Goal: Obtain resource: Download file/media

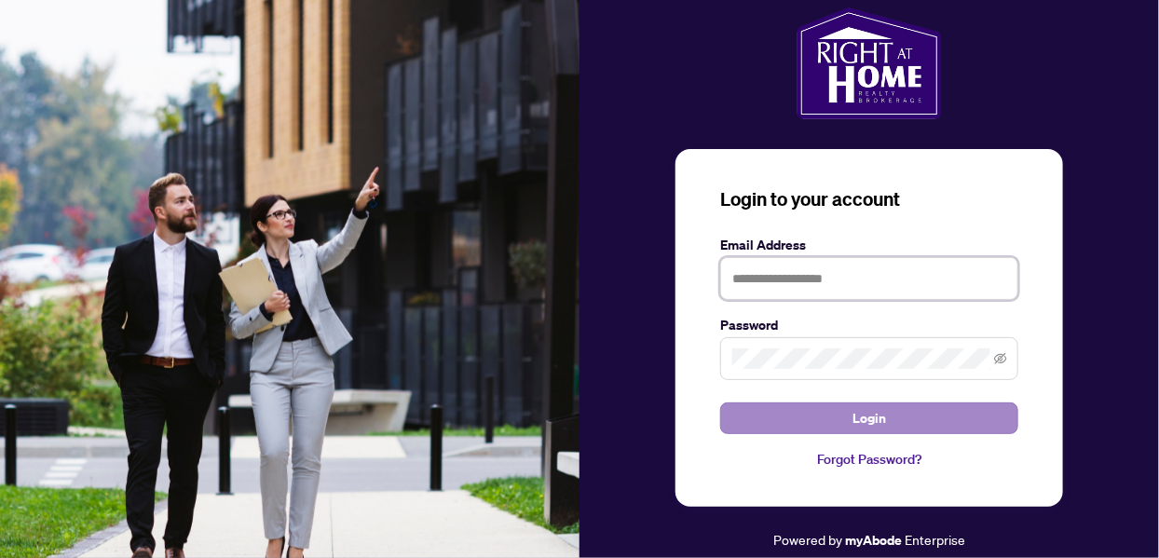
type input "**********"
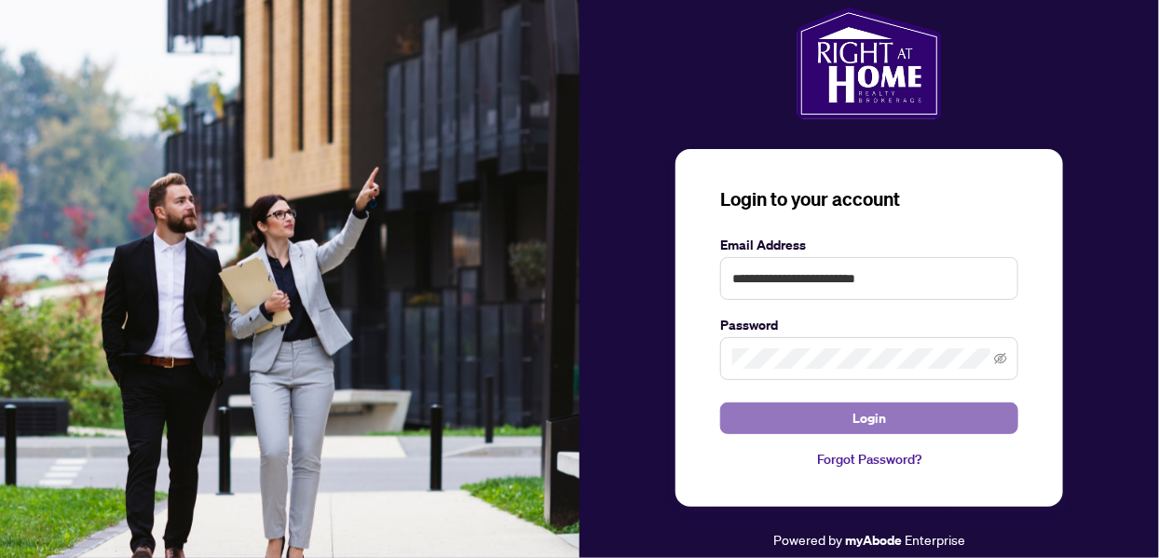
click at [824, 415] on button "Login" at bounding box center [869, 418] width 298 height 32
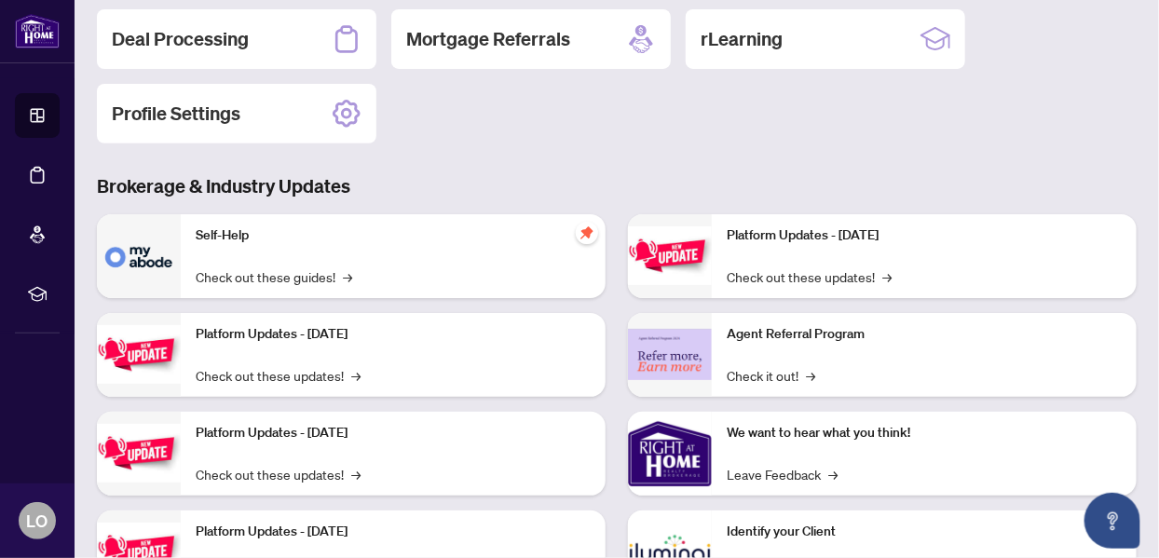
scroll to position [291, 0]
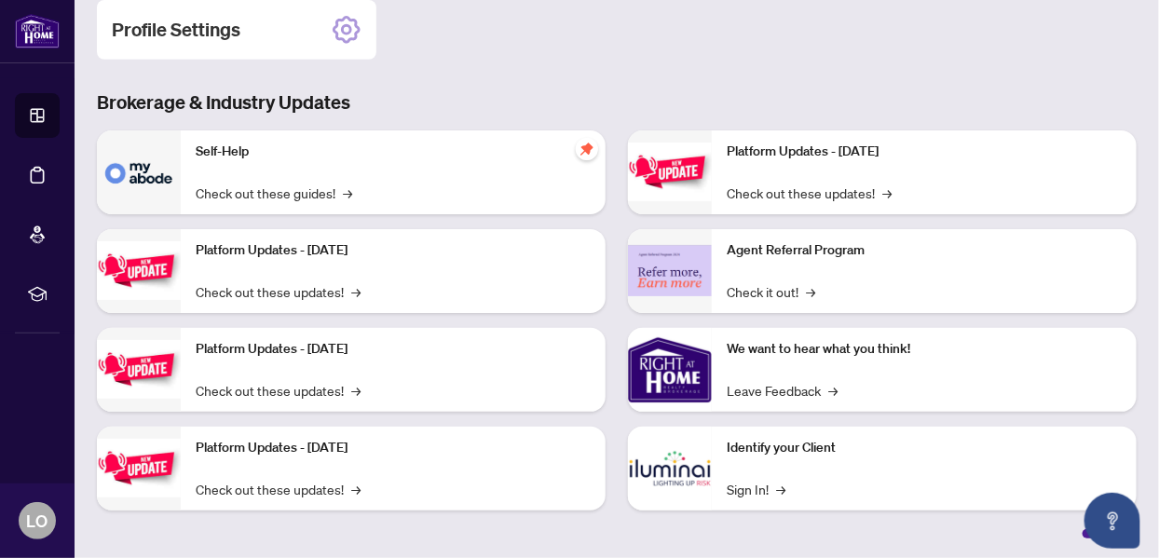
click at [142, 268] on img at bounding box center [139, 270] width 84 height 59
click at [242, 291] on link "Check out these updates! →" at bounding box center [278, 291] width 165 height 20
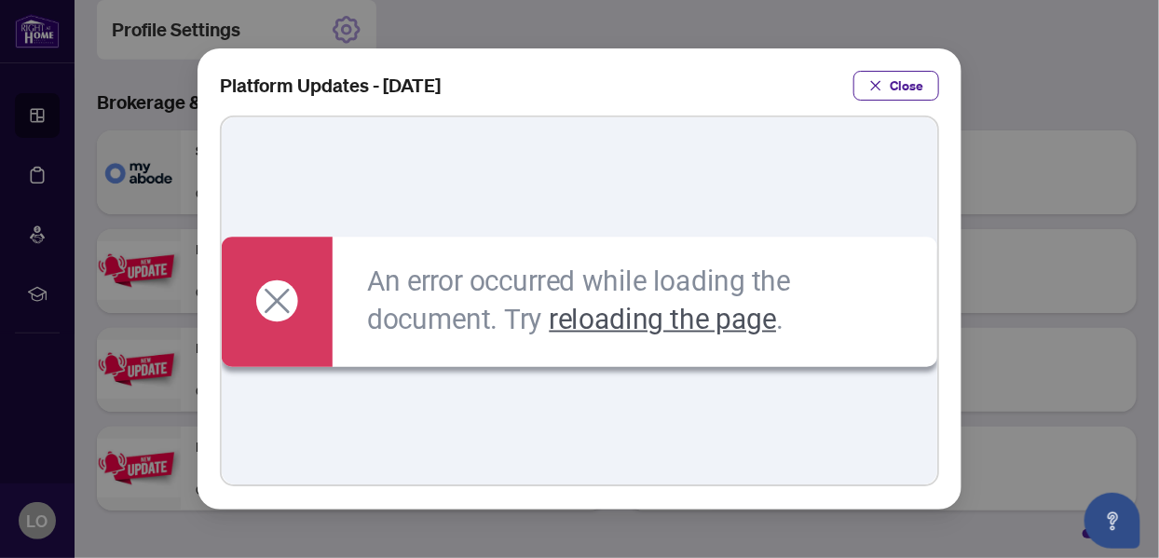
click at [622, 323] on link "reloading the page" at bounding box center [663, 319] width 227 height 33
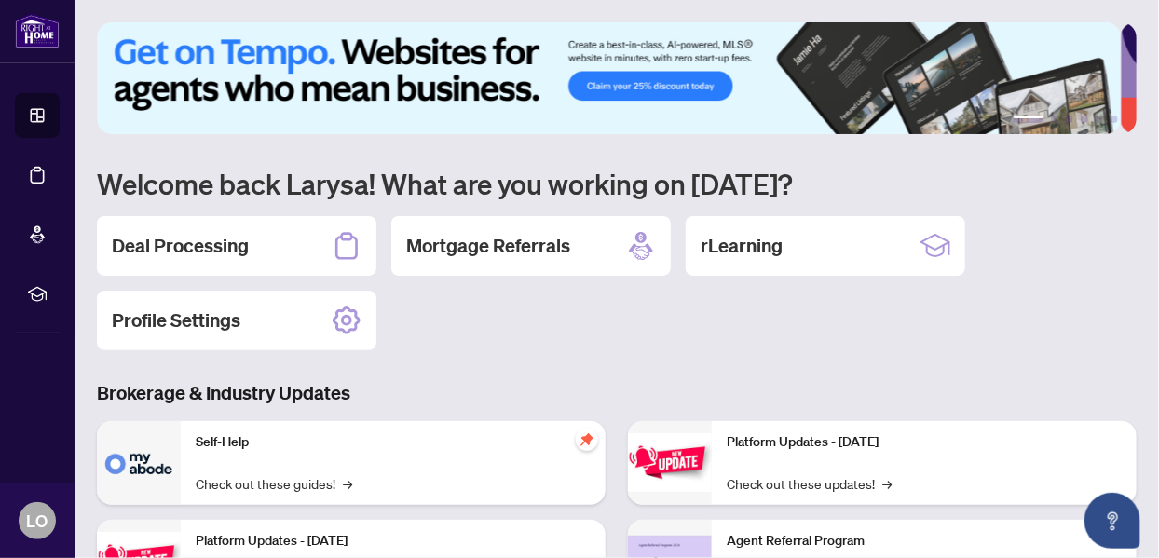
scroll to position [103, 0]
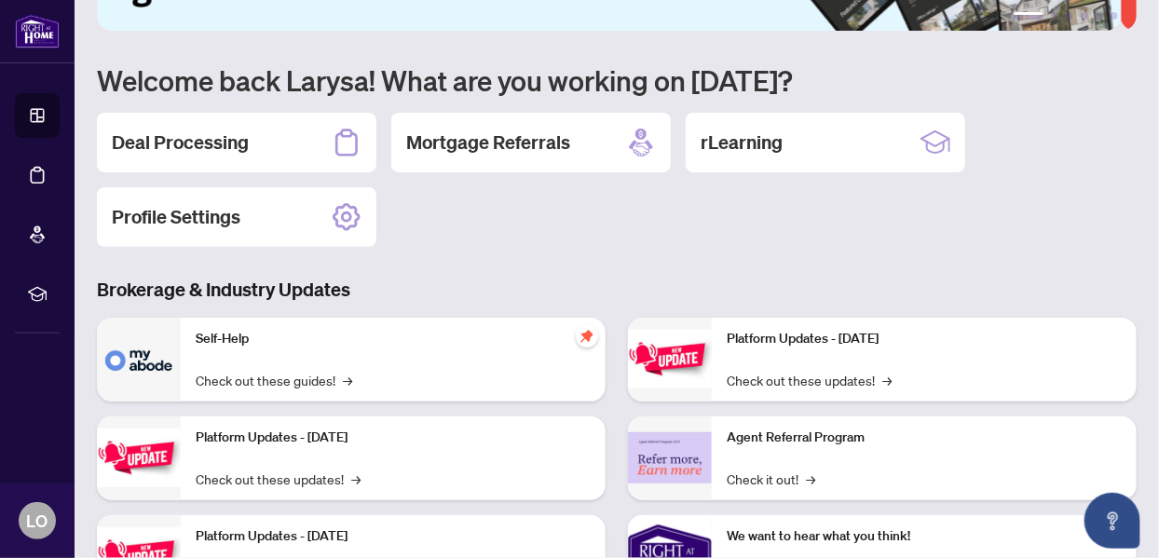
click at [309, 436] on p "Platform Updates - September 16, 2025" at bounding box center [393, 438] width 395 height 20
click at [146, 453] on img at bounding box center [139, 458] width 84 height 59
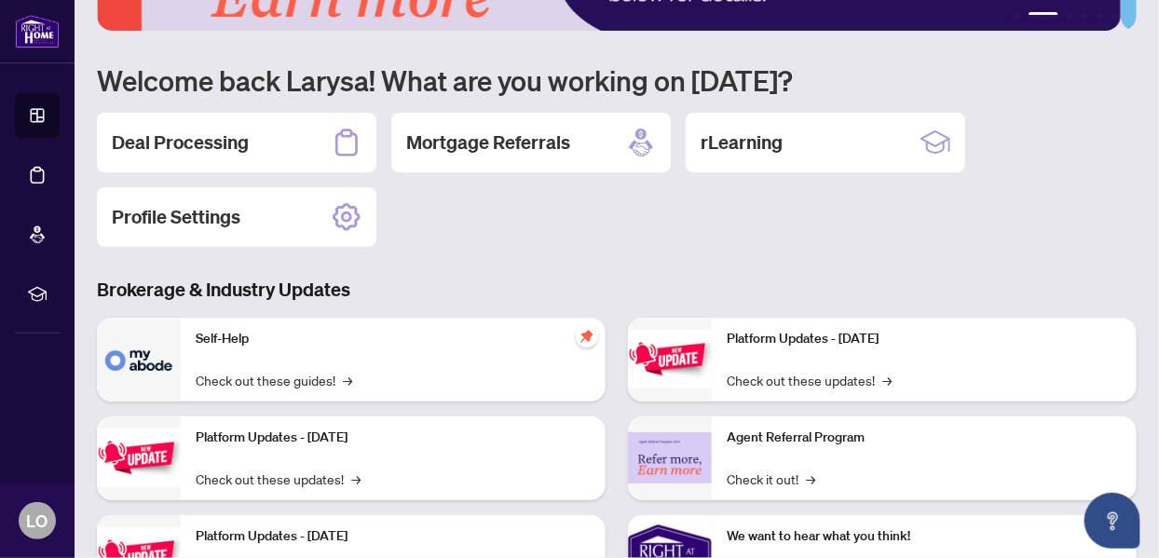
click at [146, 453] on img at bounding box center [139, 458] width 84 height 59
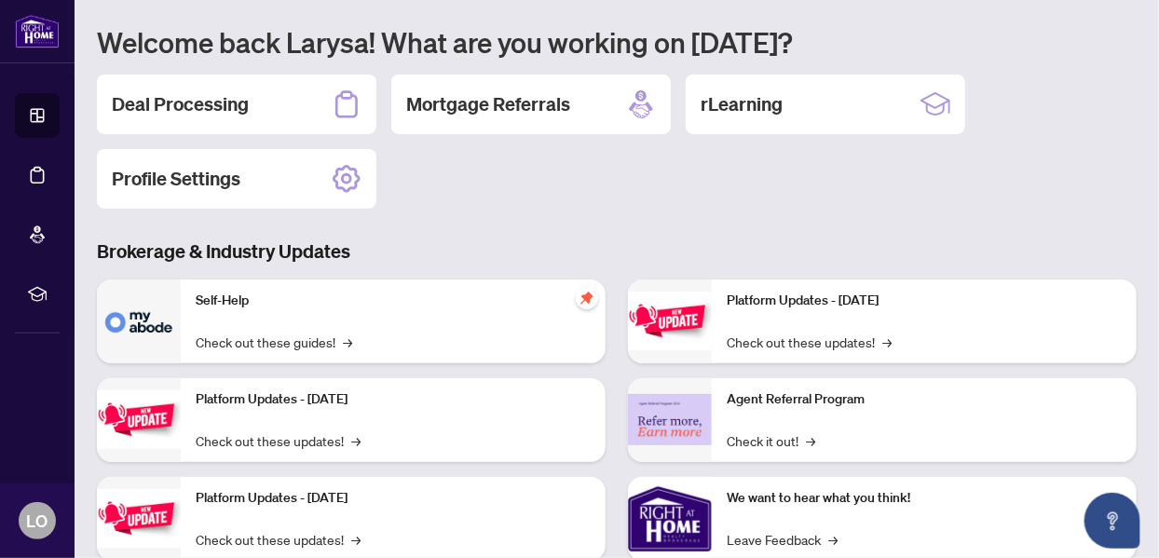
scroll to position [291, 0]
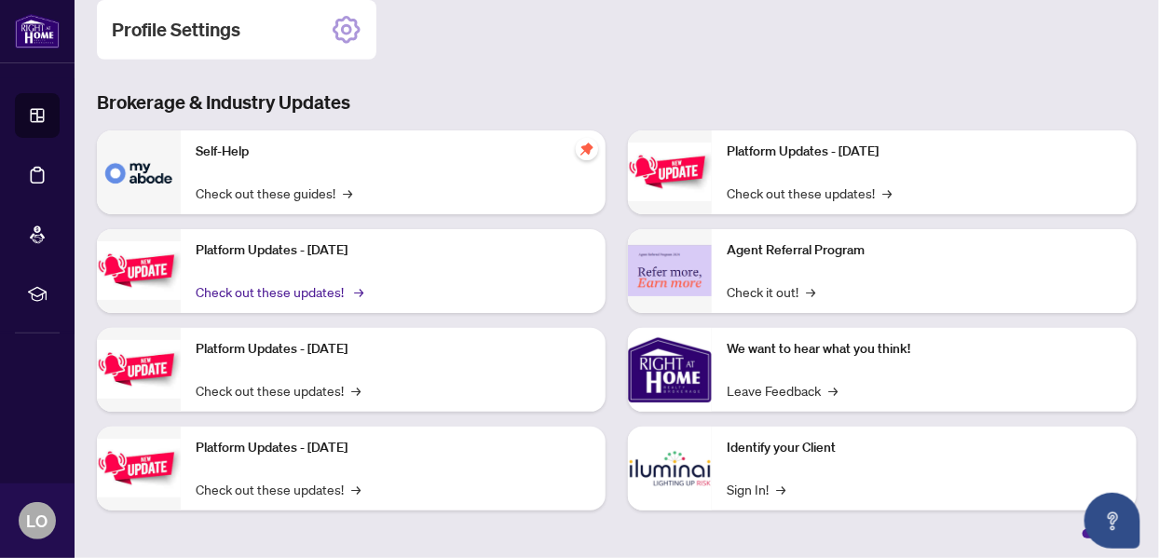
click at [359, 289] on span "→" at bounding box center [358, 291] width 9 height 20
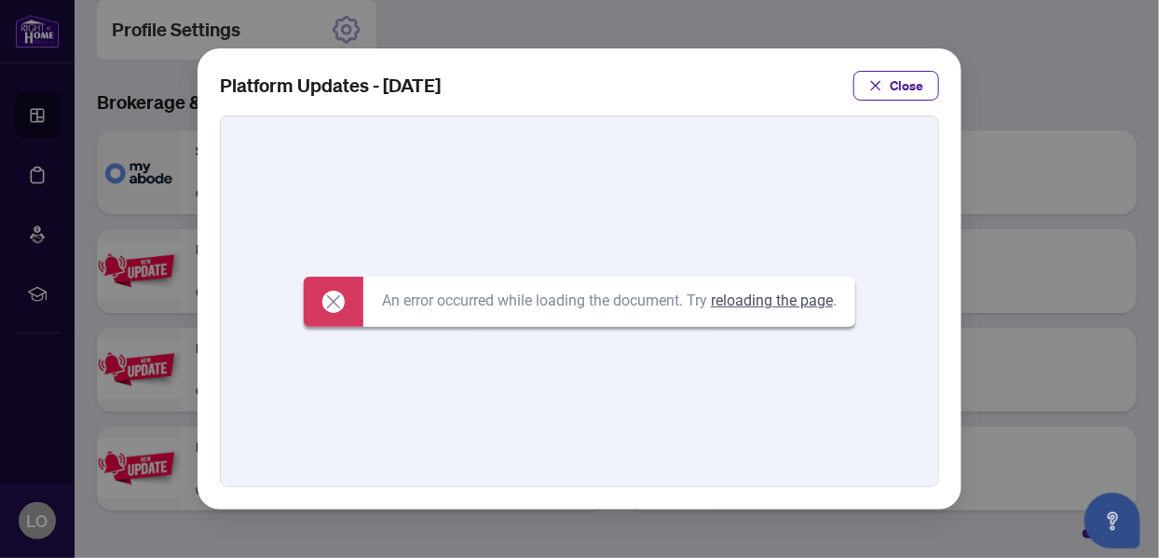
click at [742, 304] on link "reloading the page" at bounding box center [772, 301] width 122 height 18
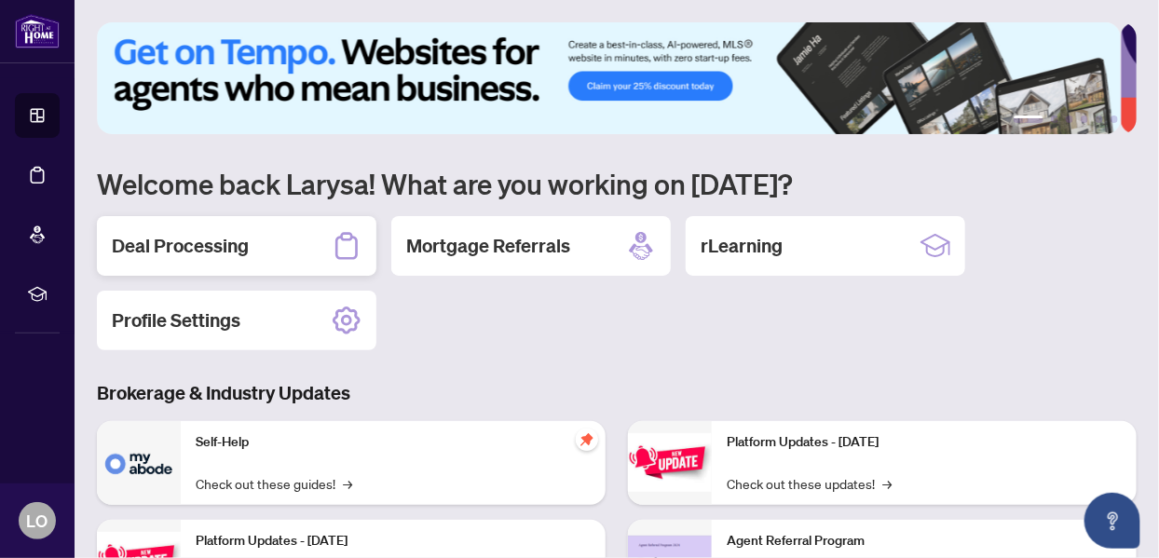
click at [348, 246] on icon at bounding box center [347, 246] width 30 height 30
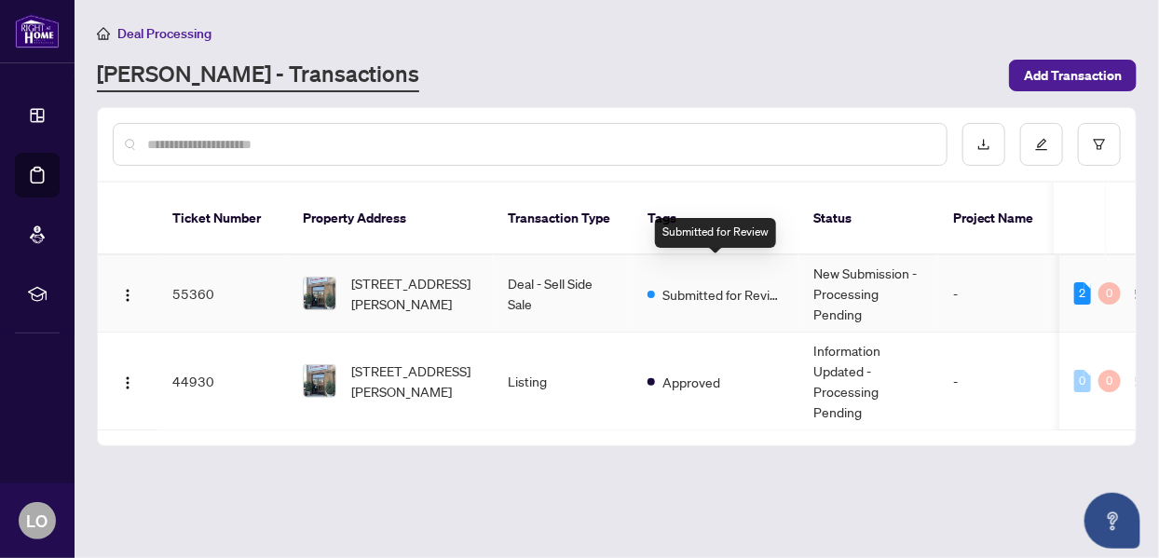
click at [662, 284] on span "Submitted for Review" at bounding box center [722, 294] width 121 height 20
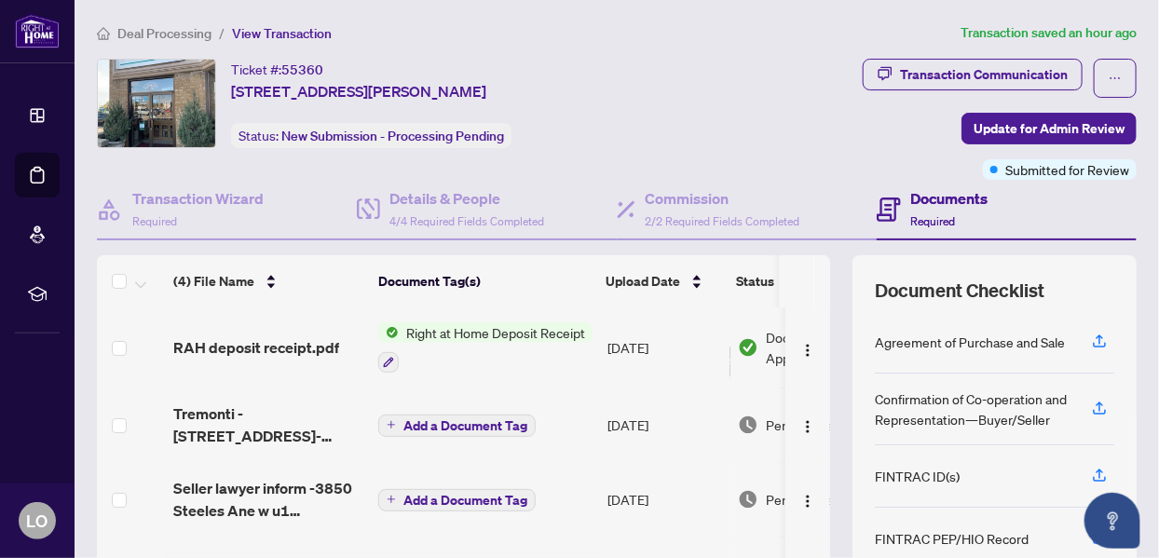
click at [535, 329] on span "Right at Home Deposit Receipt" at bounding box center [496, 332] width 194 height 20
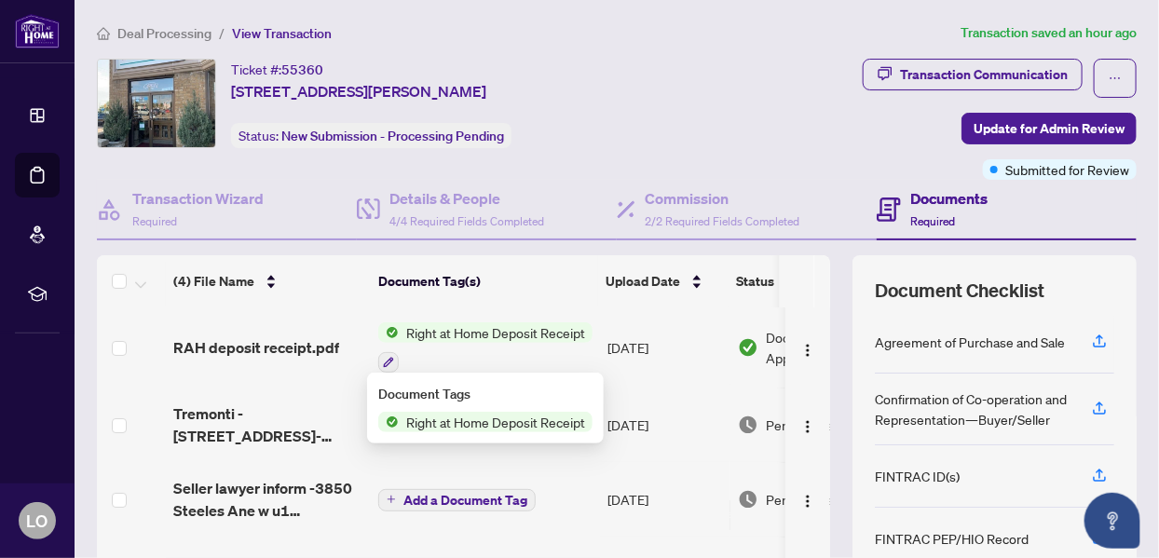
click at [535, 329] on span "Right at Home Deposit Receipt" at bounding box center [496, 332] width 194 height 20
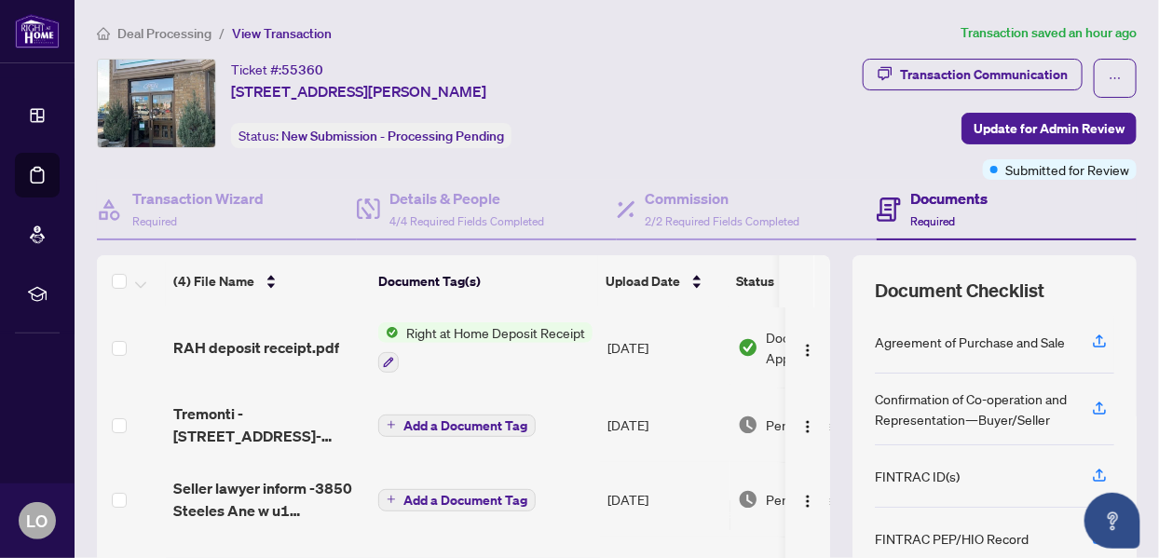
click at [535, 329] on span "Right at Home Deposit Receipt" at bounding box center [496, 332] width 194 height 20
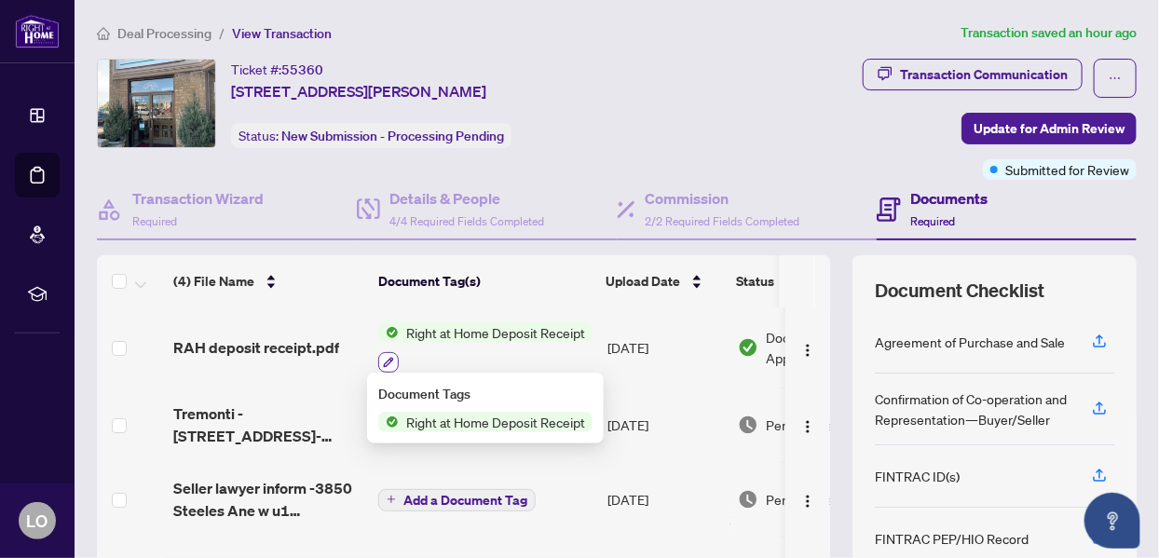
click at [386, 358] on icon "button" at bounding box center [389, 362] width 10 height 10
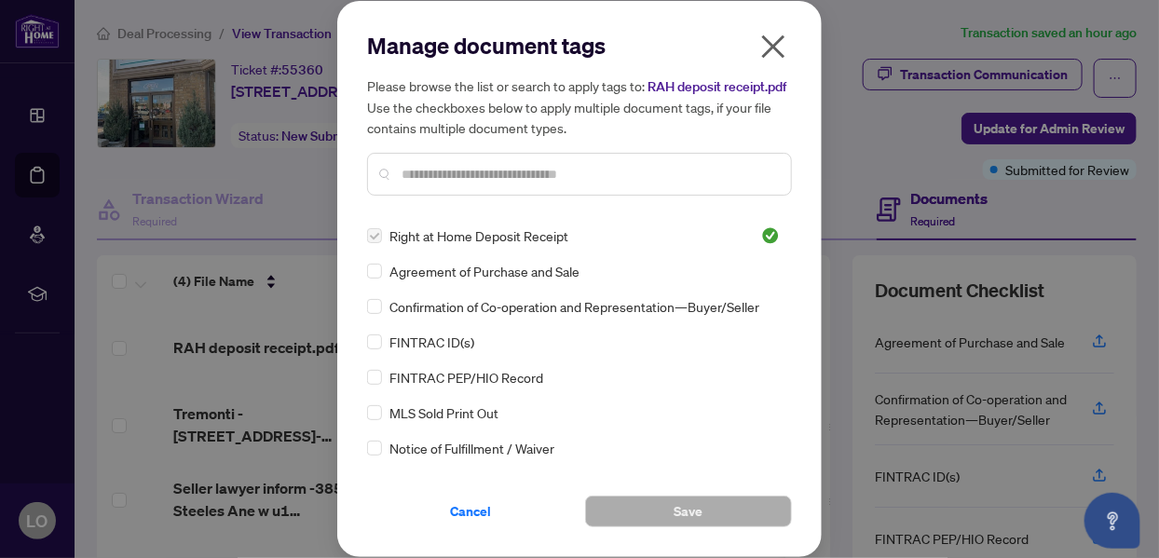
click at [647, 95] on span "RAH deposit receipt.pdf" at bounding box center [716, 86] width 139 height 17
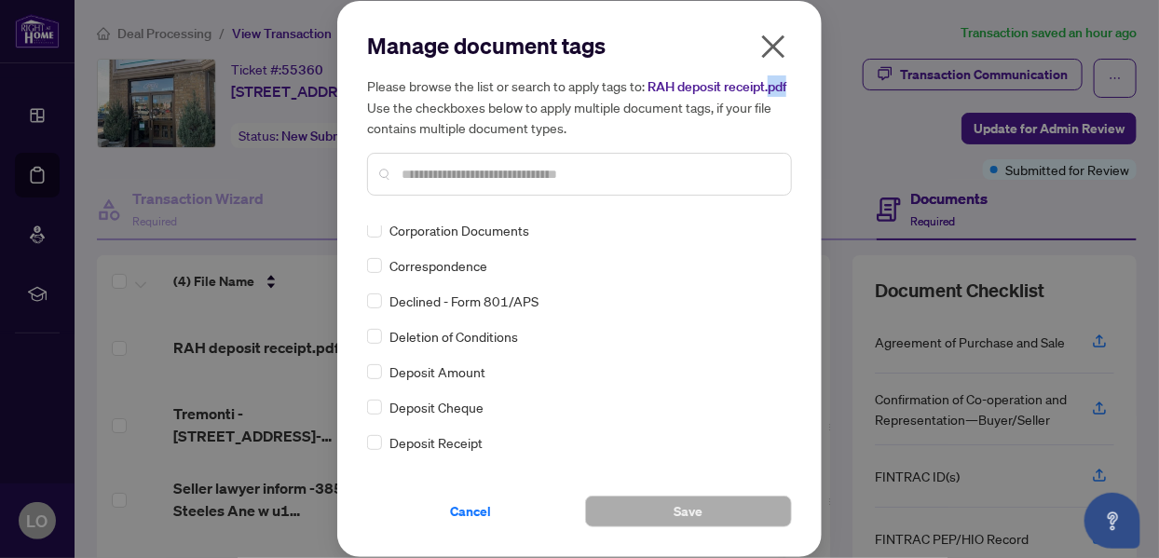
scroll to position [1552, 0]
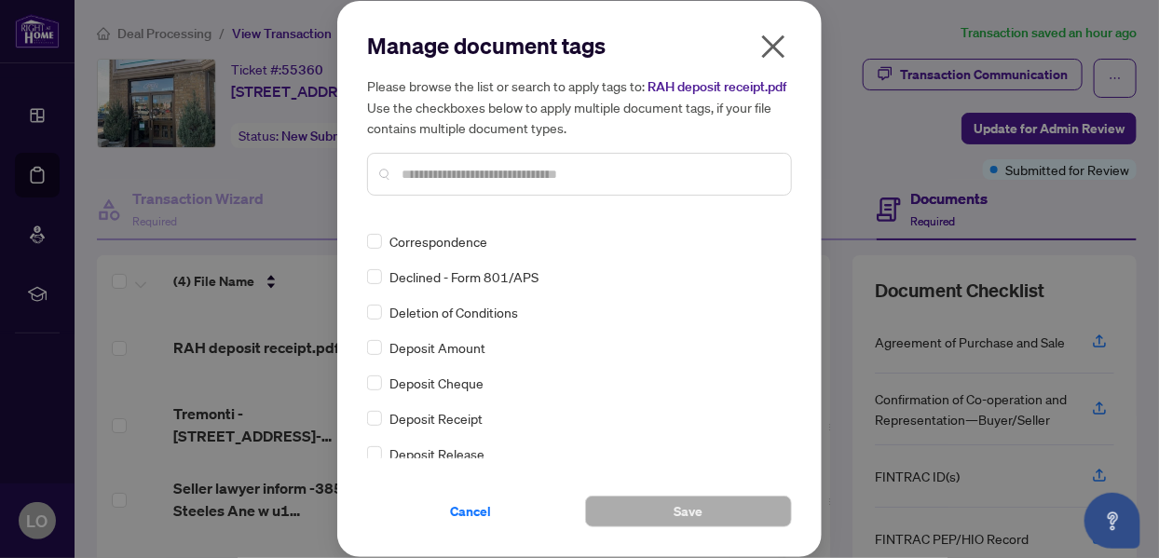
click at [462, 429] on span "Deposit Receipt" at bounding box center [435, 418] width 93 height 20
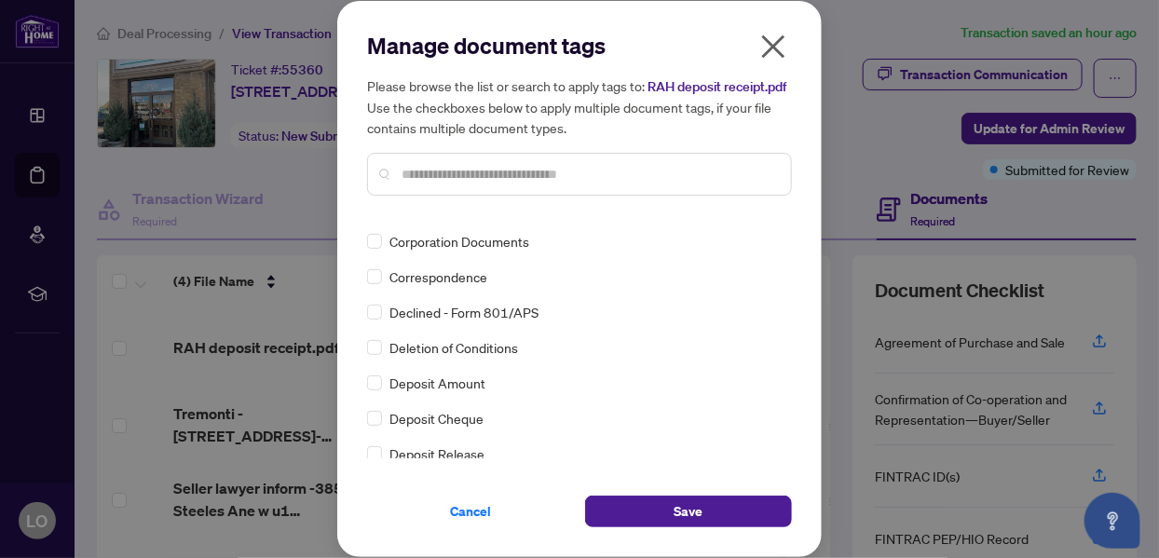
scroll to position [0, 0]
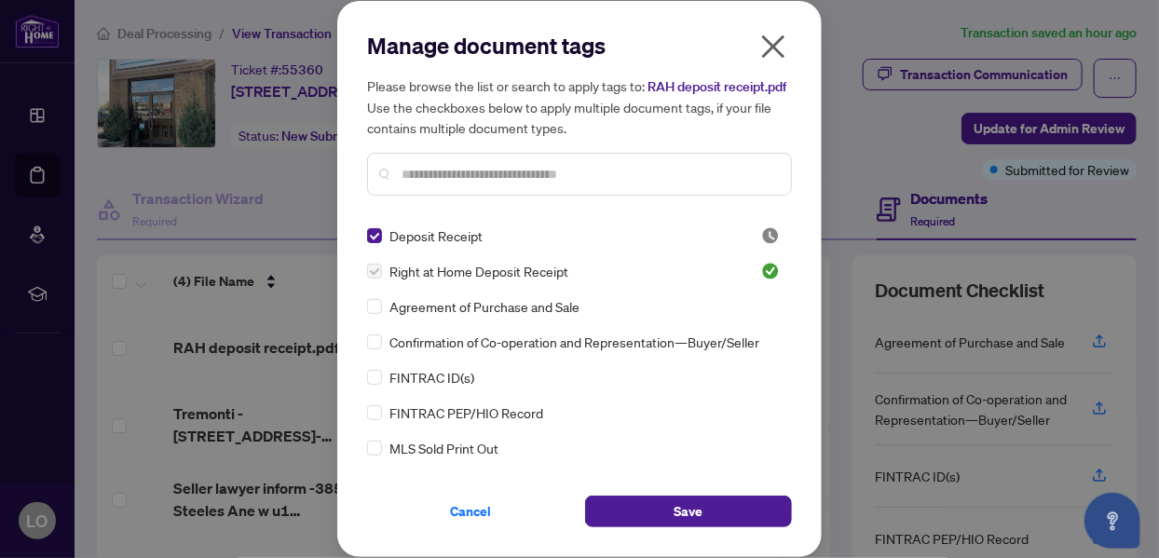
click at [489, 281] on span "Right at Home Deposit Receipt" at bounding box center [478, 271] width 179 height 20
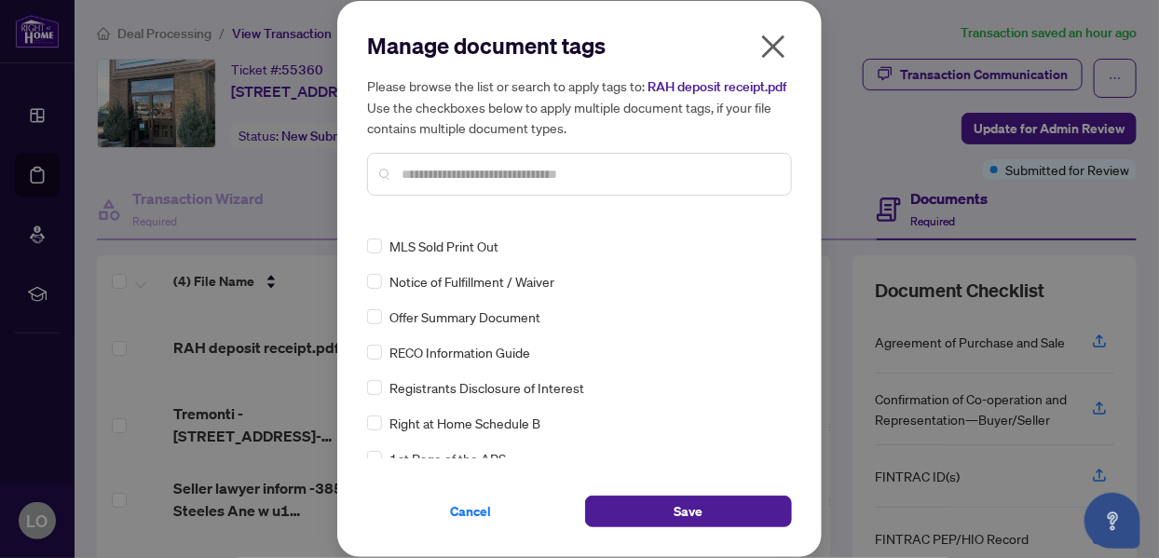
scroll to position [207, 0]
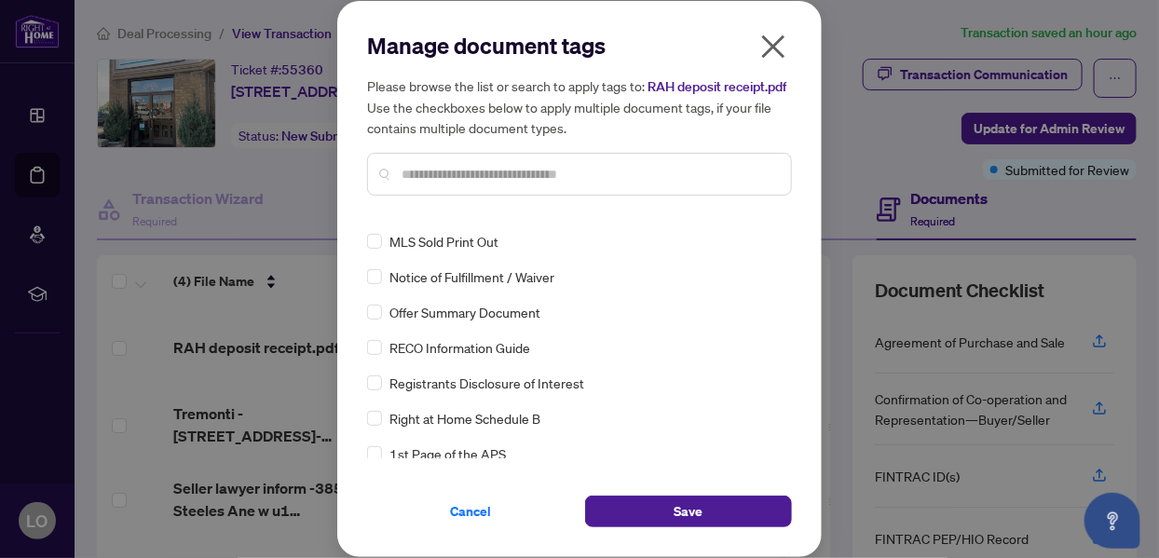
click at [766, 42] on icon "close" at bounding box center [773, 46] width 23 height 23
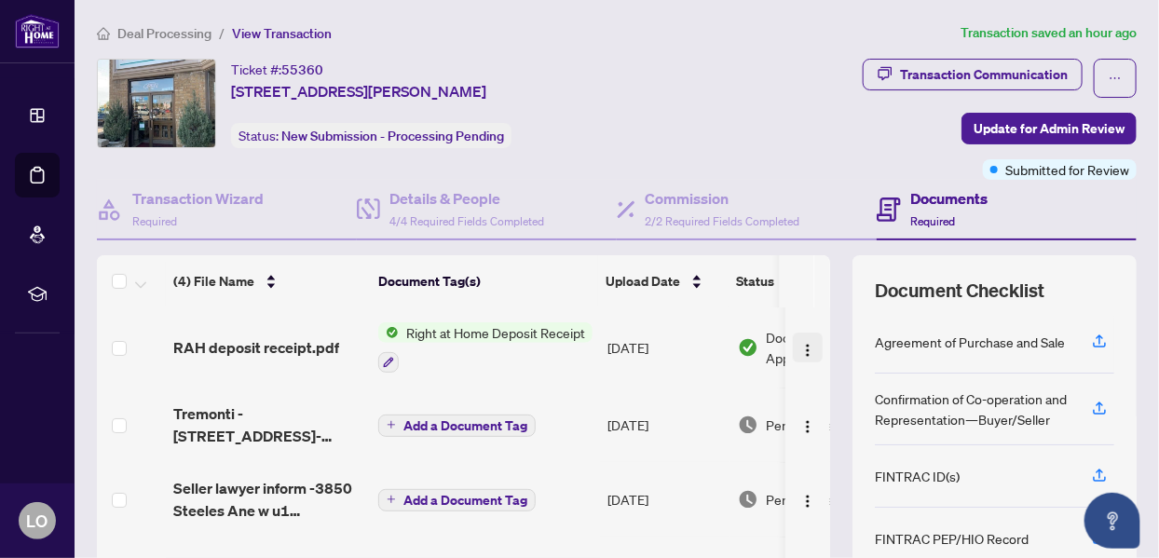
click at [800, 337] on span "button" at bounding box center [807, 347] width 15 height 20
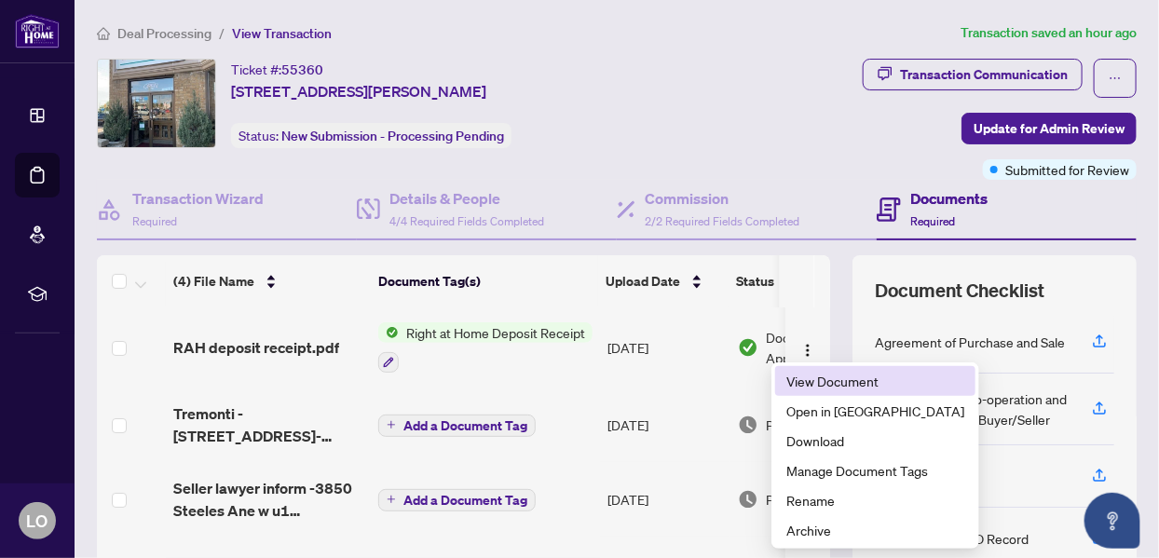
click at [809, 379] on span "View Document" at bounding box center [875, 381] width 178 height 20
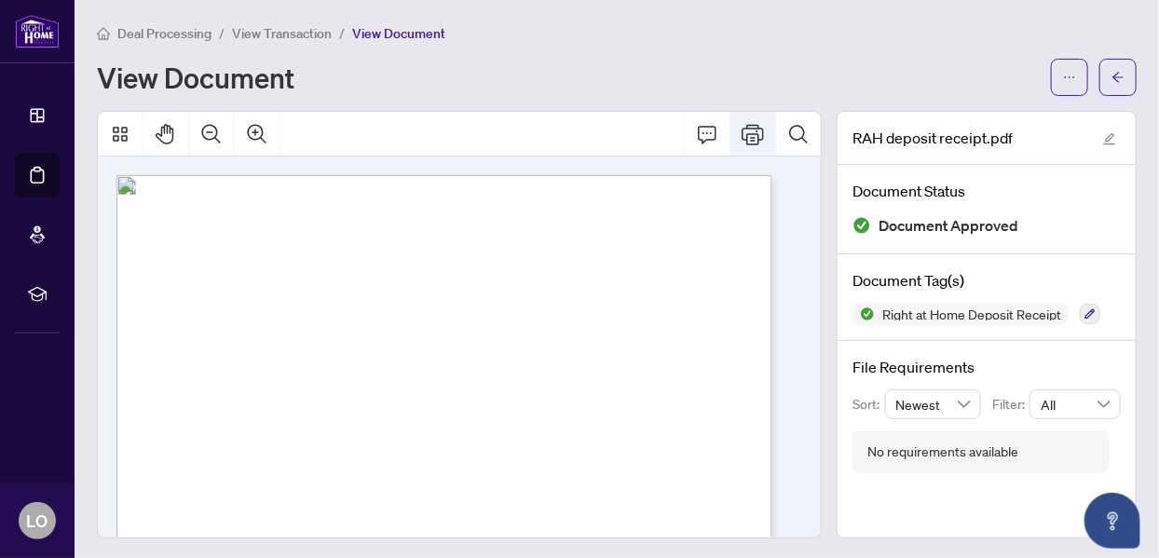
click at [742, 133] on icon "Print" at bounding box center [753, 134] width 22 height 22
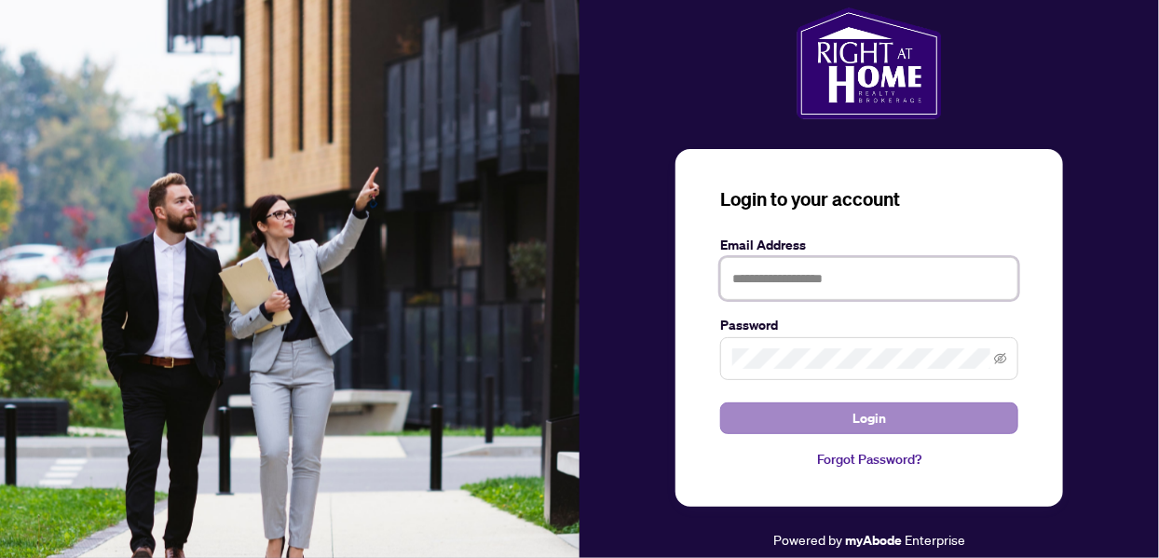
type input "**********"
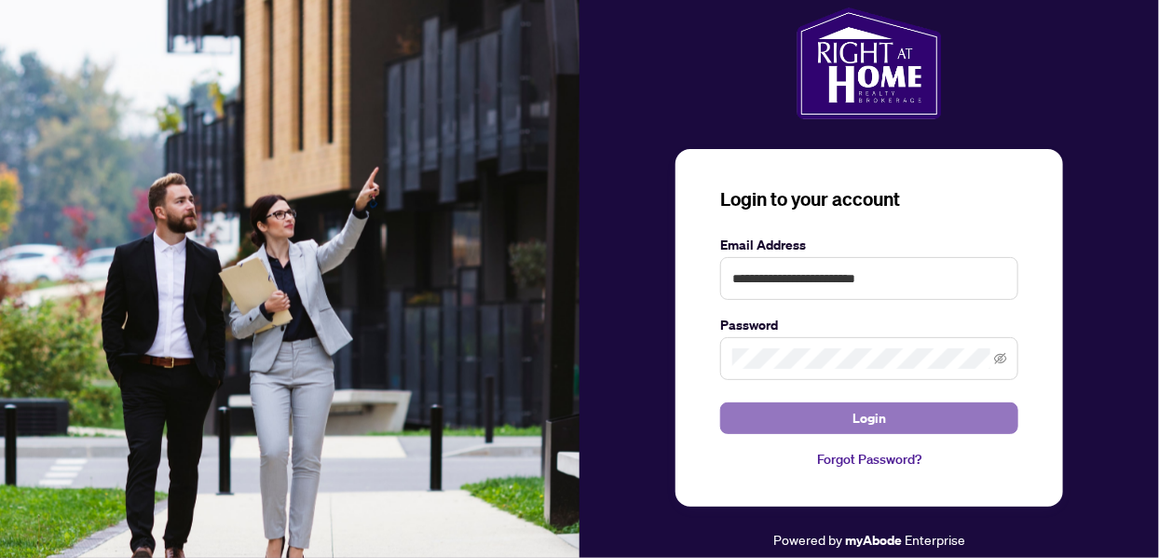
click at [891, 419] on button "Login" at bounding box center [869, 418] width 298 height 32
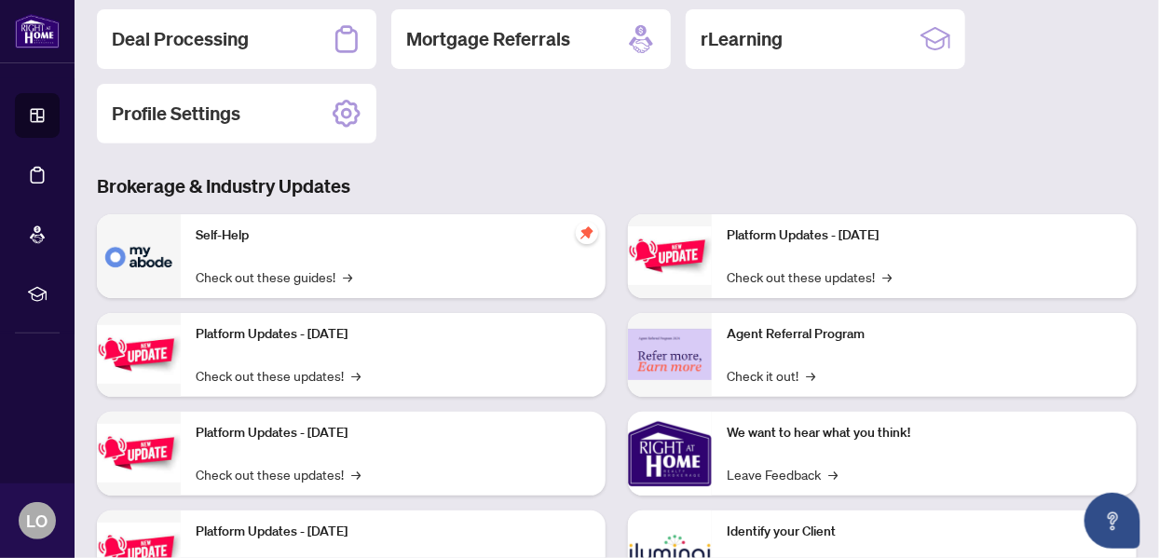
scroll to position [103, 0]
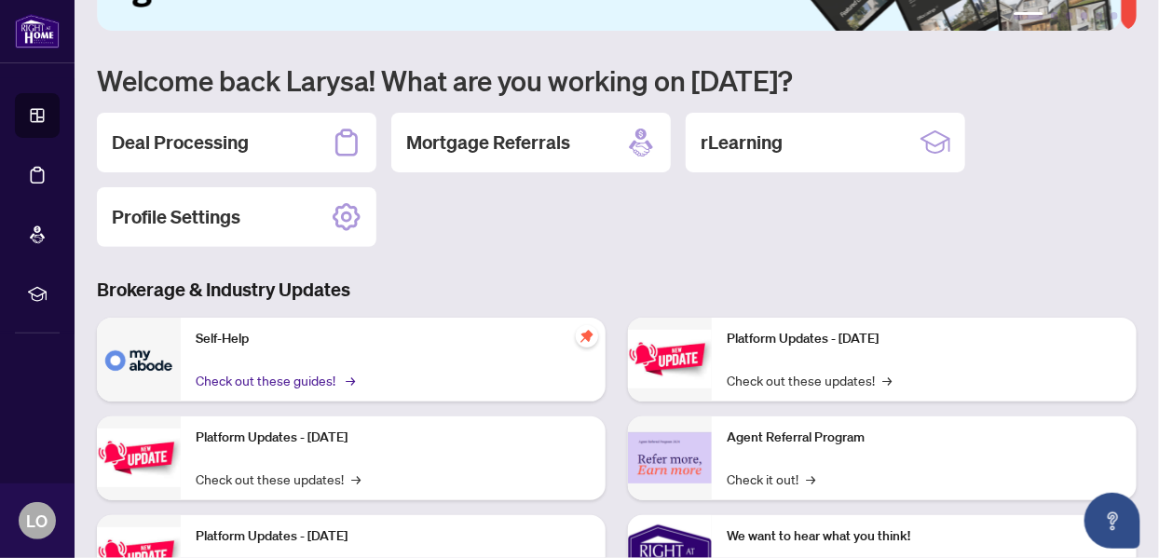
click at [351, 381] on span "→" at bounding box center [350, 380] width 9 height 20
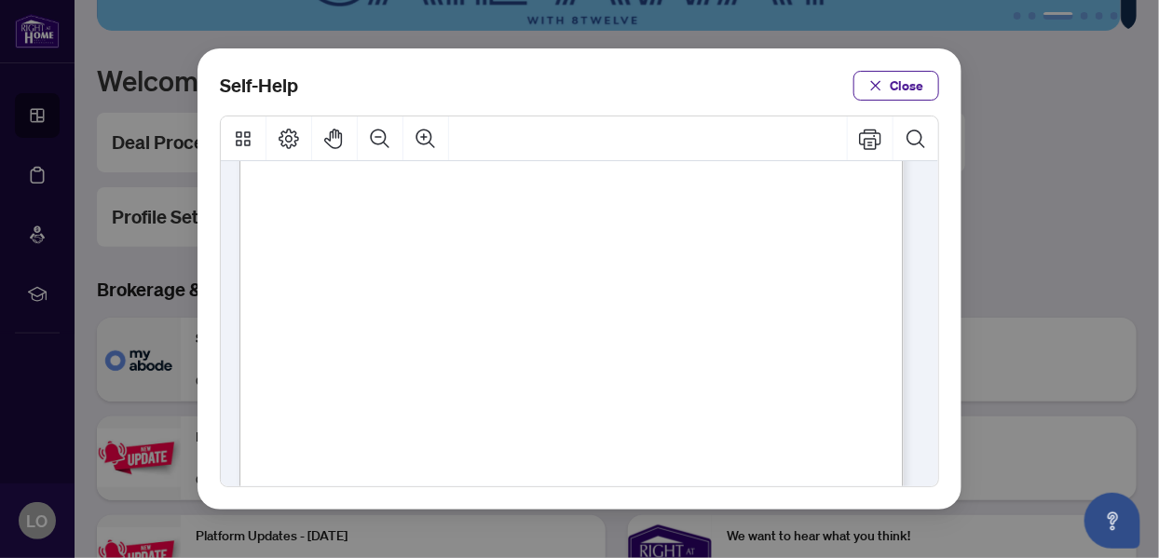
scroll to position [0, 0]
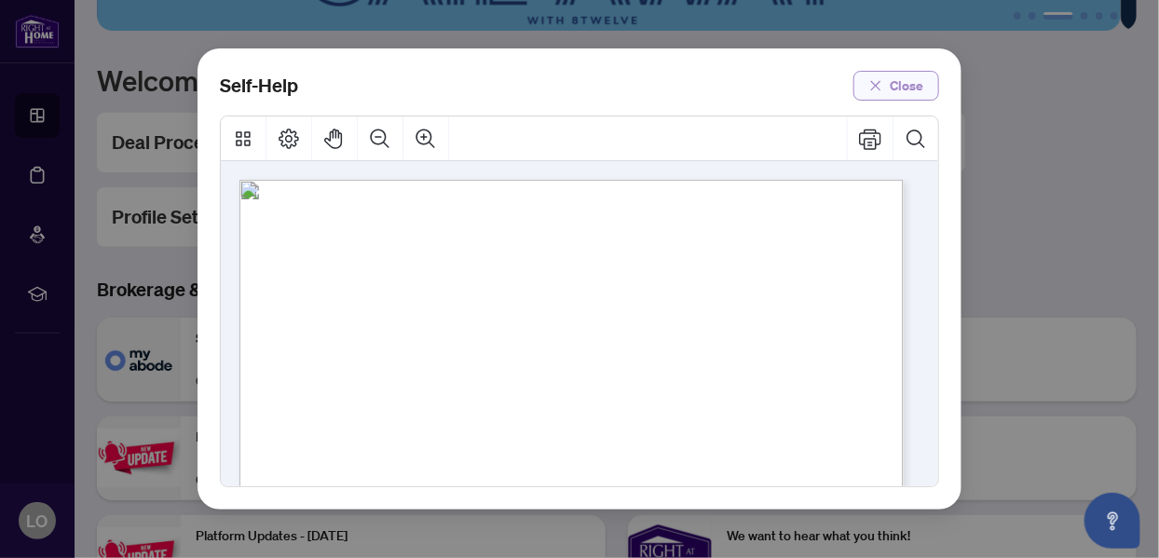
click at [895, 84] on span "Close" at bounding box center [907, 86] width 34 height 30
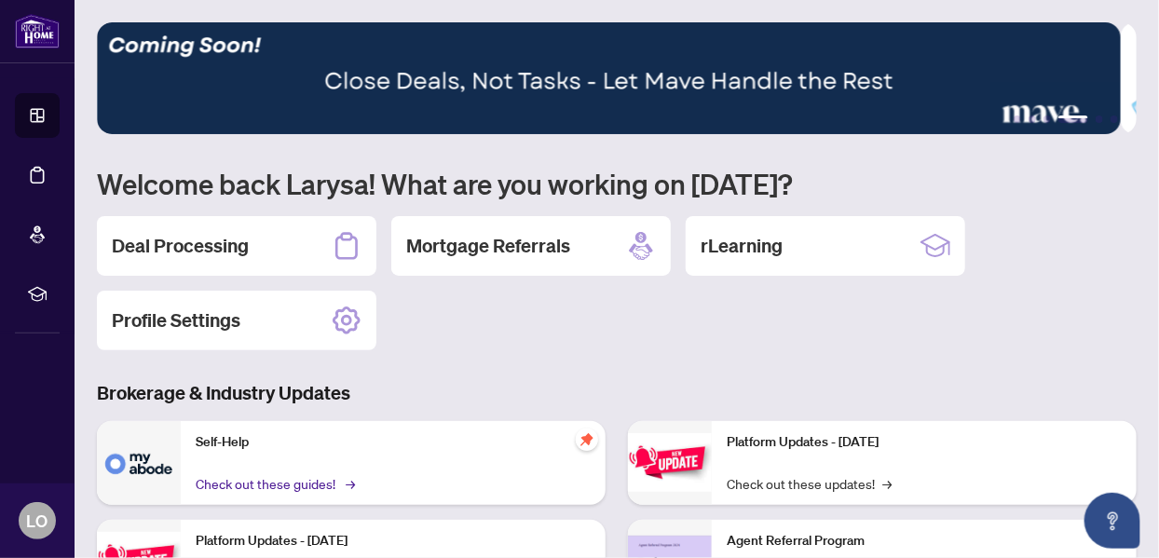
click at [351, 478] on span "→" at bounding box center [350, 483] width 9 height 20
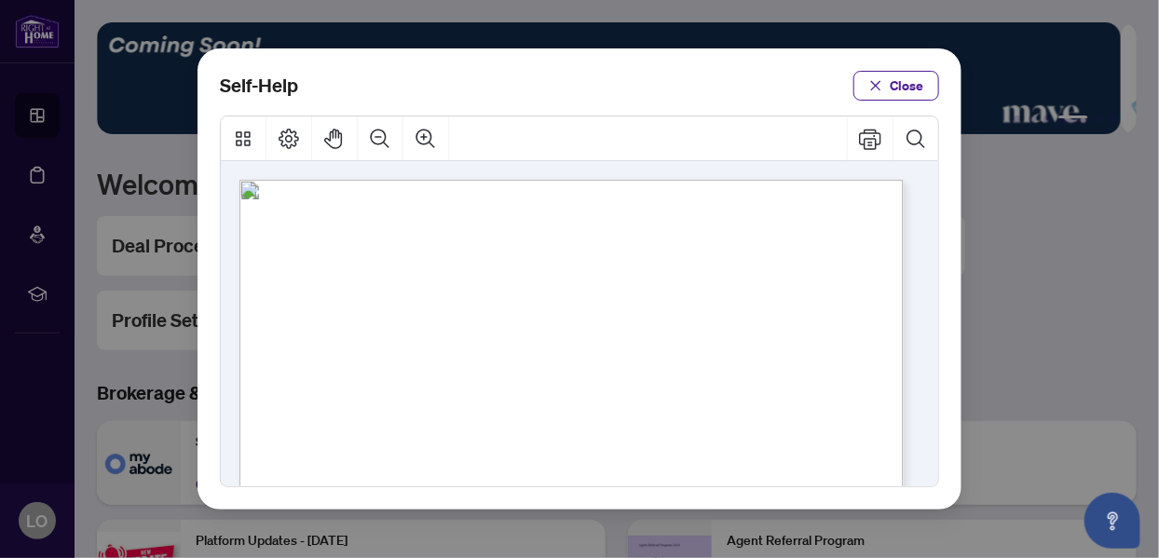
click at [892, 86] on button "Close" at bounding box center [896, 86] width 86 height 30
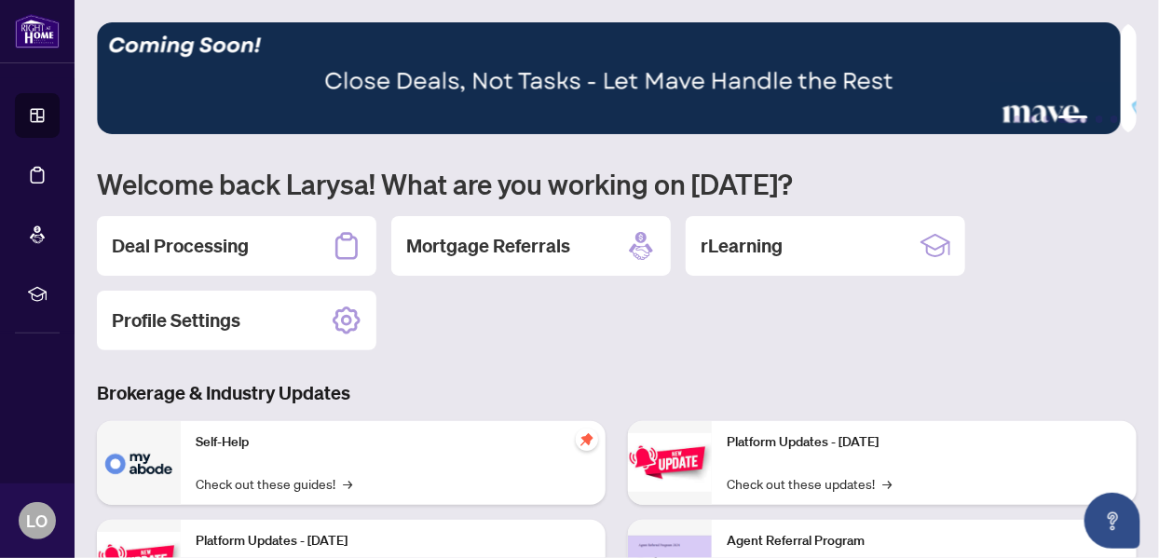
scroll to position [103, 0]
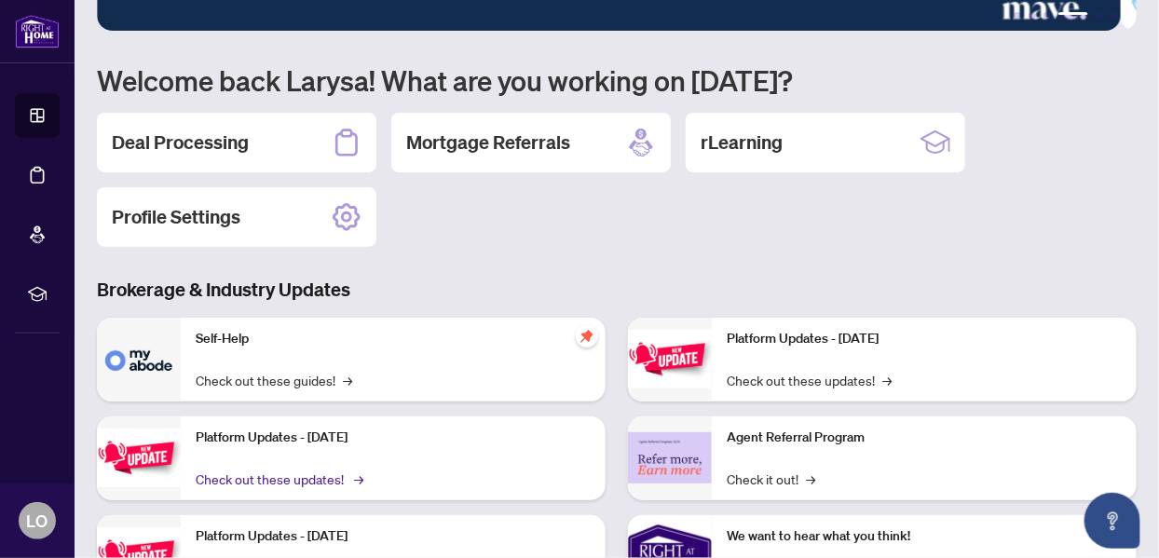
click at [359, 472] on span "→" at bounding box center [358, 479] width 9 height 20
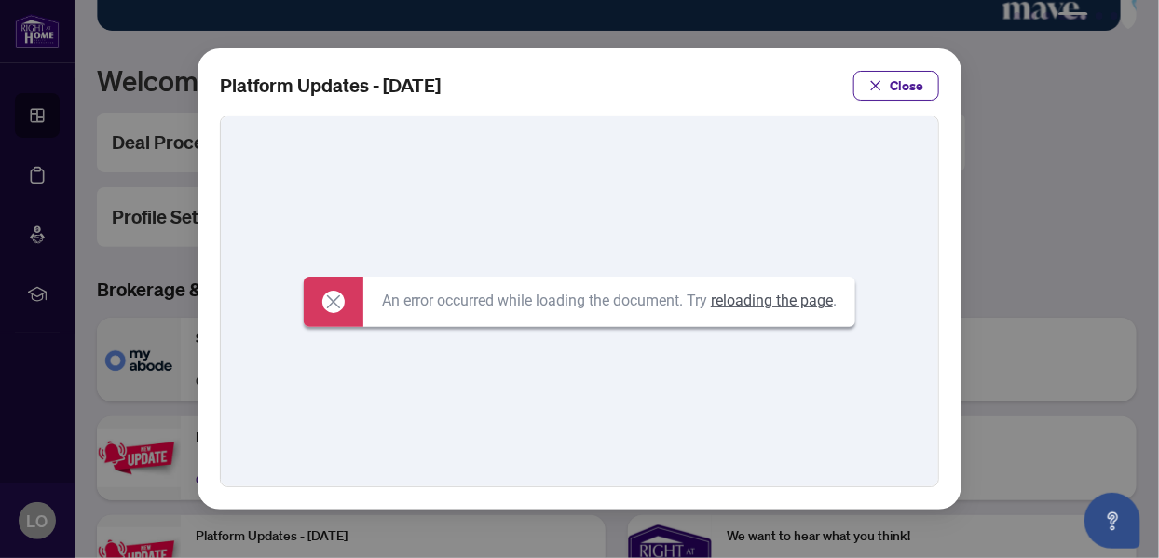
click at [359, 472] on div "An error occurred while loading the document. Try reloading the page ." at bounding box center [579, 301] width 717 height 370
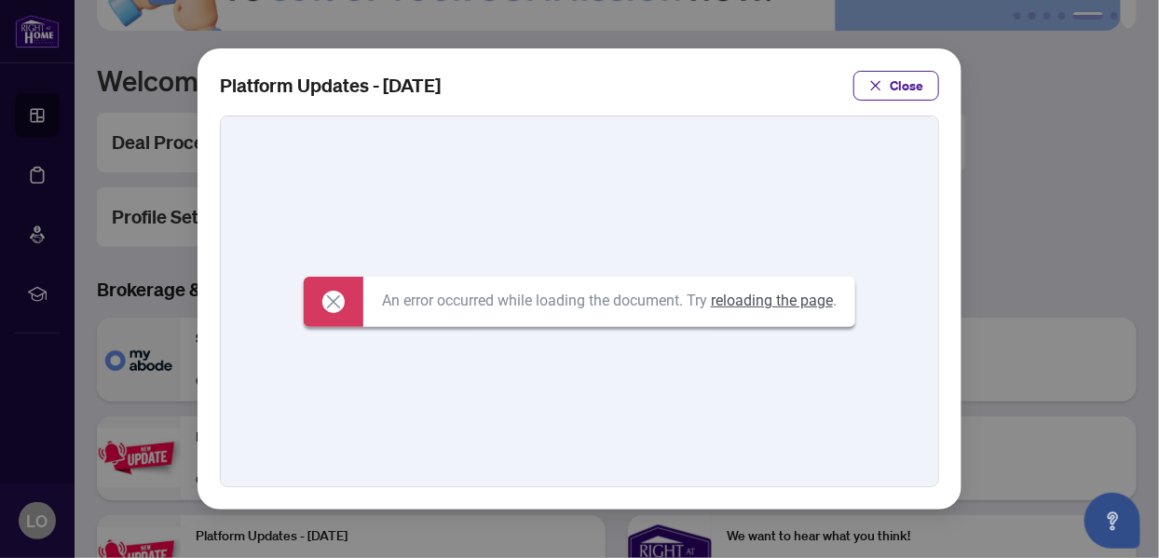
click at [497, 305] on p "An error occurred while loading the document. Try reloading the page ." at bounding box center [609, 301] width 455 height 20
click at [323, 301] on icon at bounding box center [333, 302] width 22 height 22
click at [327, 299] on icon at bounding box center [333, 300] width 13 height 13
click at [774, 298] on link "reloading the page" at bounding box center [772, 301] width 122 height 18
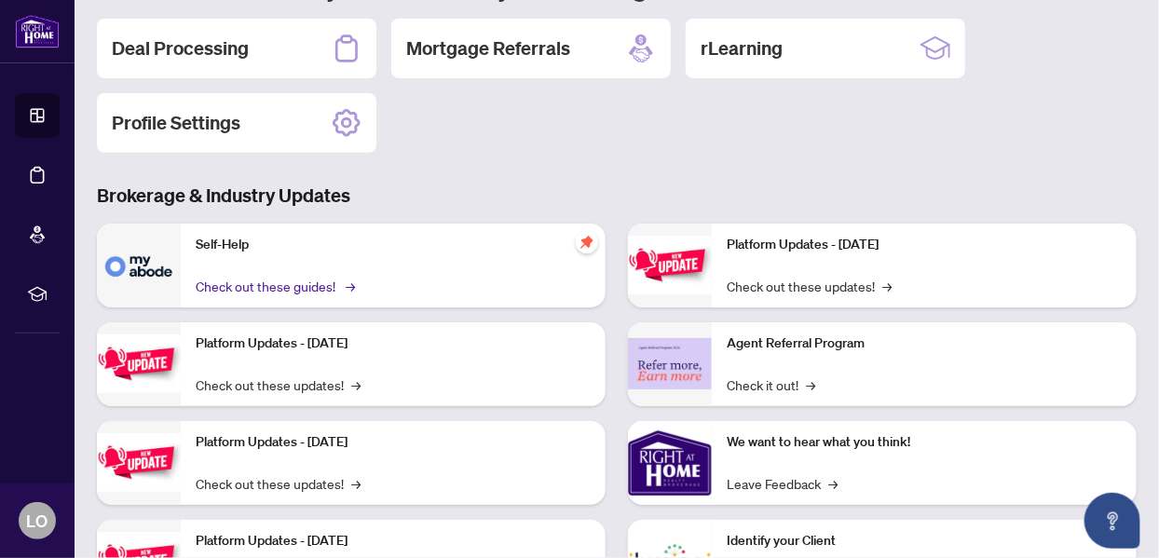
scroll to position [207, 0]
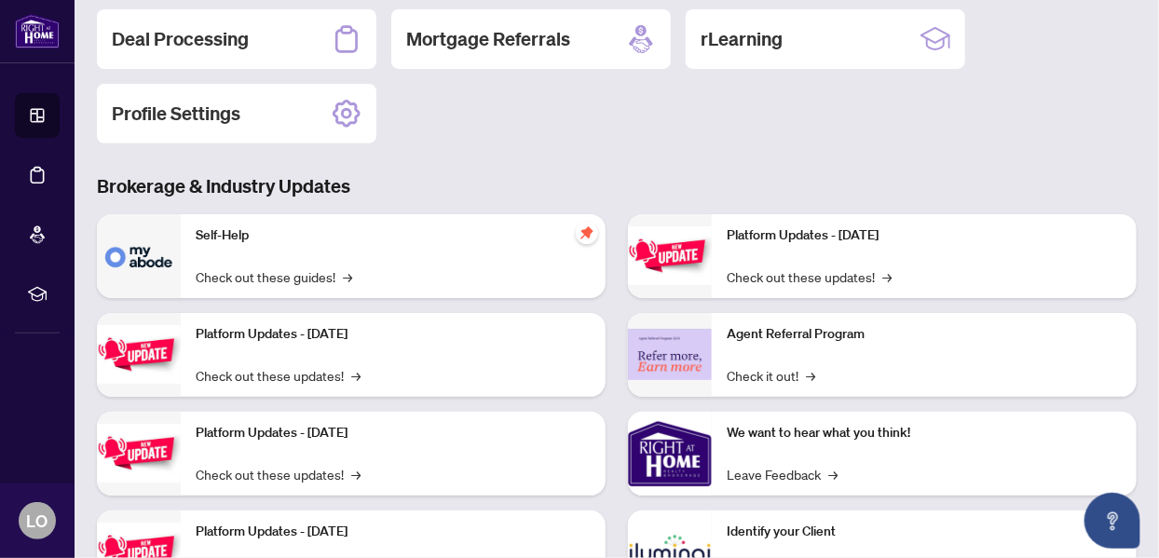
click at [108, 249] on img at bounding box center [139, 256] width 84 height 84
click at [147, 343] on img at bounding box center [139, 354] width 84 height 59
click at [147, 345] on img at bounding box center [139, 354] width 84 height 59
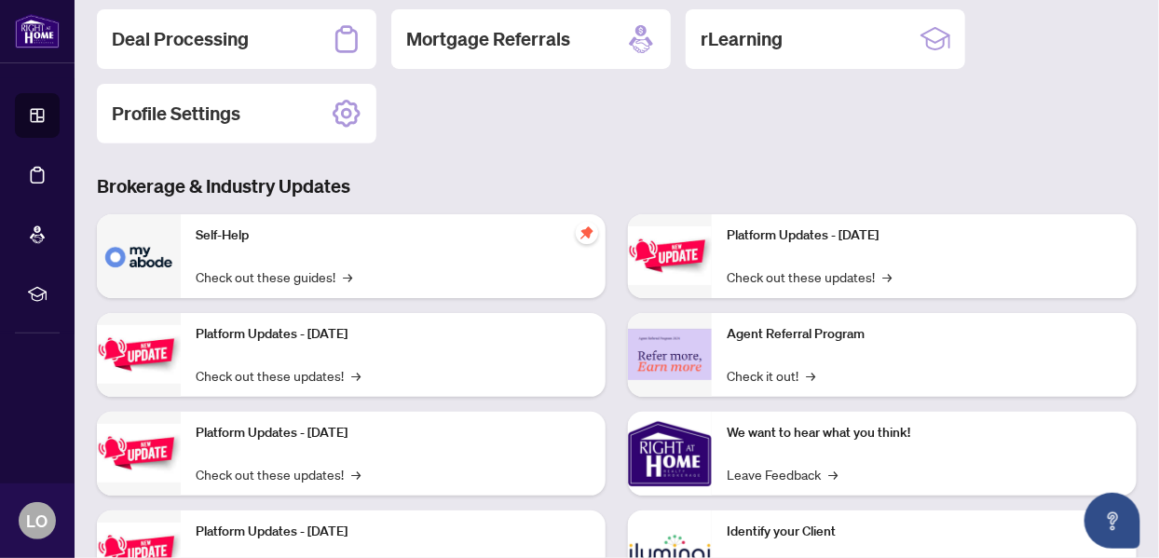
click at [147, 345] on img at bounding box center [139, 354] width 84 height 59
click at [356, 371] on span "→" at bounding box center [358, 375] width 9 height 20
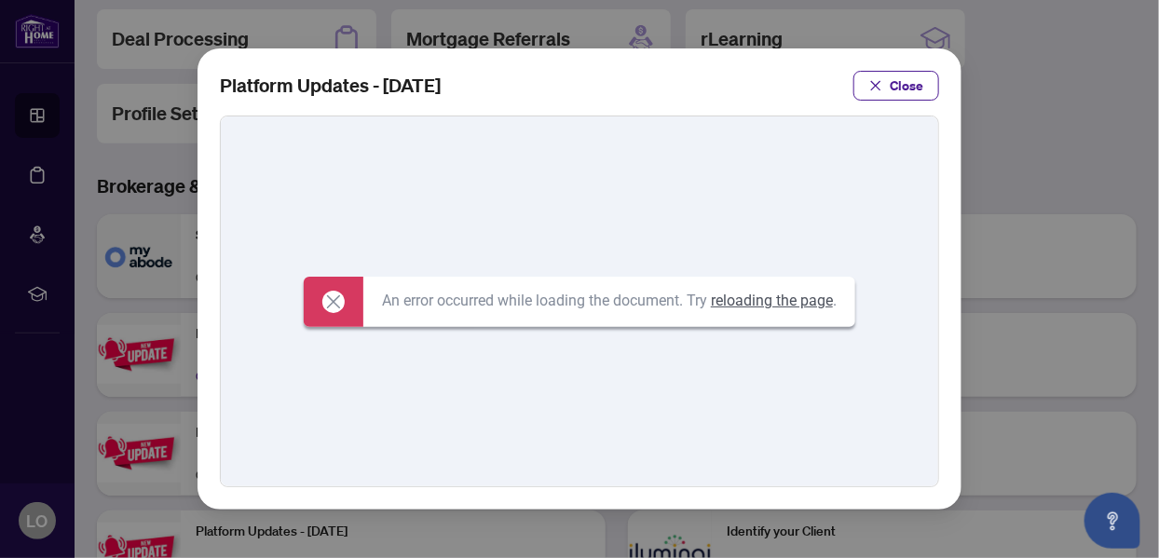
click at [356, 371] on div "An error occurred while loading the document. Try reloading the page ." at bounding box center [579, 301] width 717 height 370
click at [896, 85] on span "Close" at bounding box center [907, 86] width 34 height 30
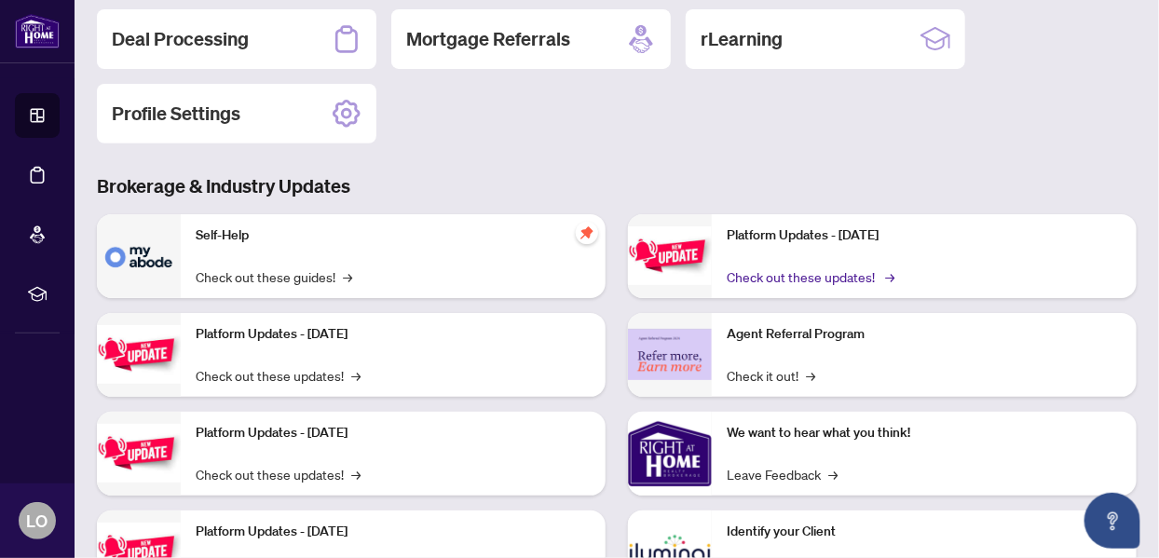
drag, startPoint x: 896, startPoint y: 170, endPoint x: 846, endPoint y: 273, distance: 115.0
click at [846, 269] on div "1 2 3 4 5 6 Welcome back Larysa! What are you working on [DATE]? Deal Processin…" at bounding box center [617, 219] width 1040 height 807
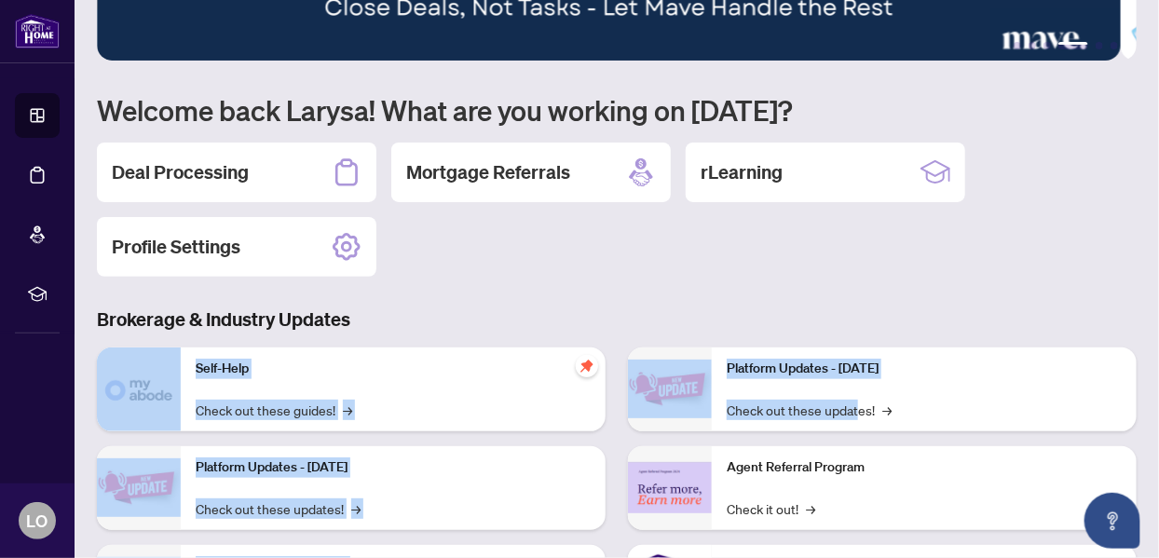
scroll to position [0, 0]
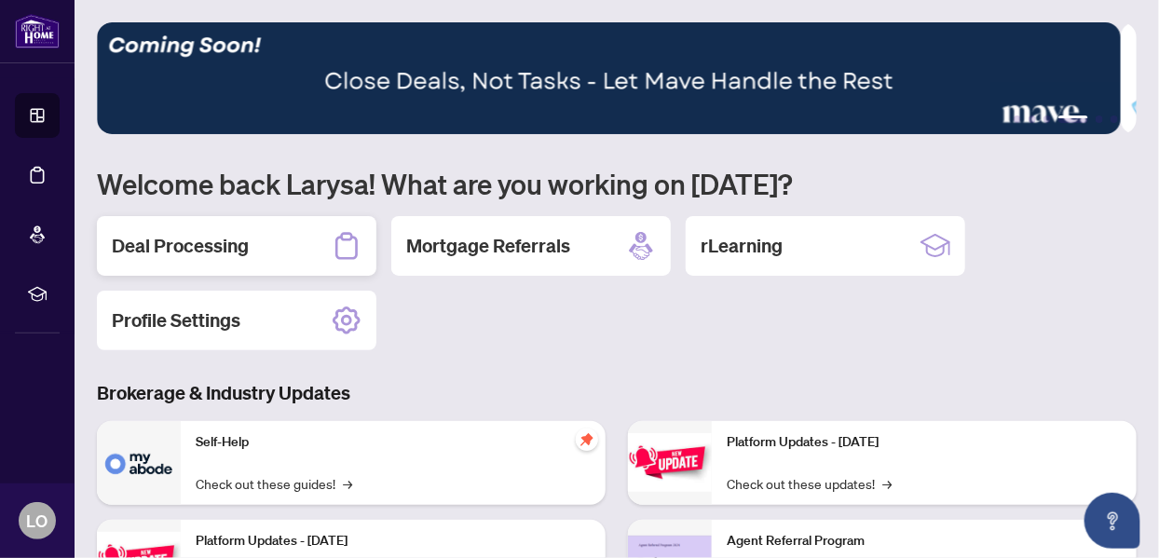
click at [343, 233] on icon at bounding box center [347, 246] width 30 height 30
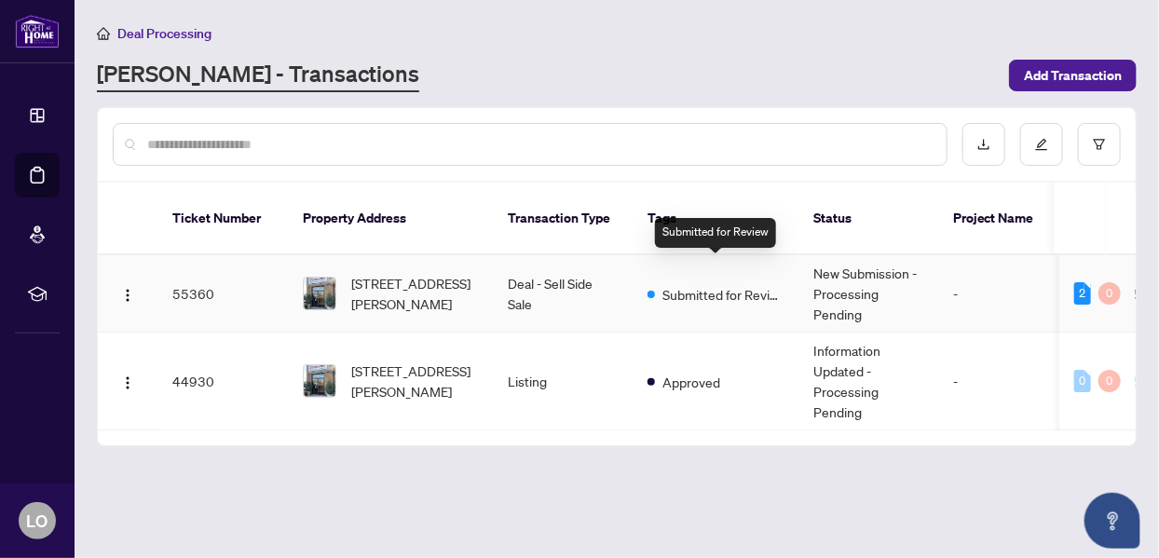
click at [708, 284] on span "Submitted for Review" at bounding box center [722, 294] width 121 height 20
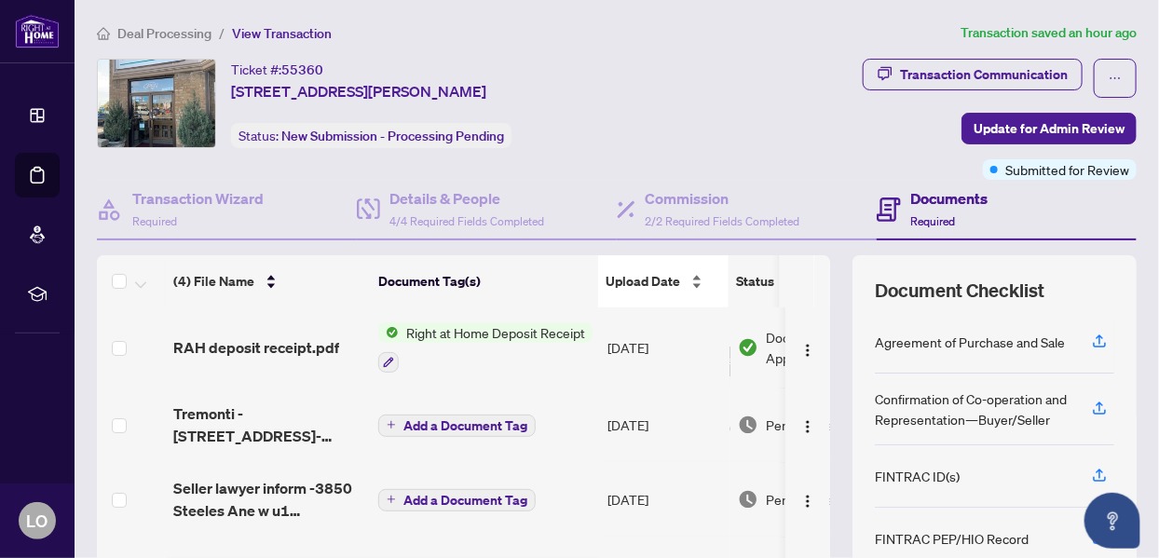
scroll to position [103, 0]
